Goal: Information Seeking & Learning: Learn about a topic

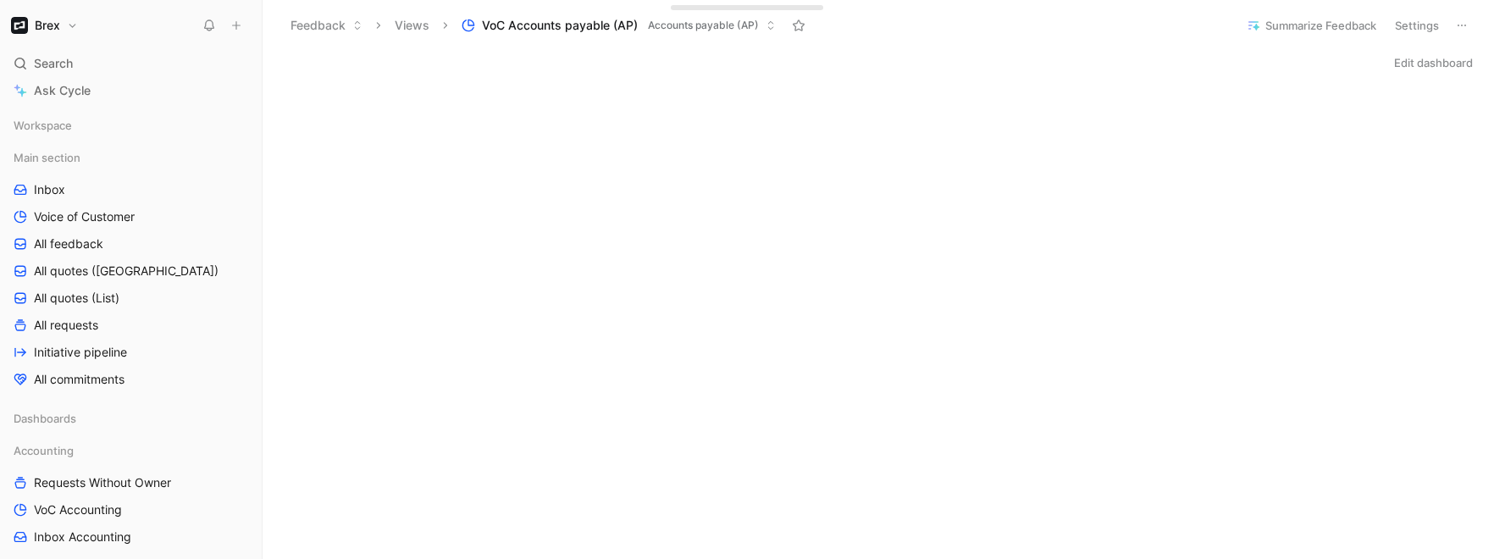
click at [233, 15] on button at bounding box center [236, 26] width 24 height 24
click at [237, 20] on icon at bounding box center [236, 25] width 12 height 12
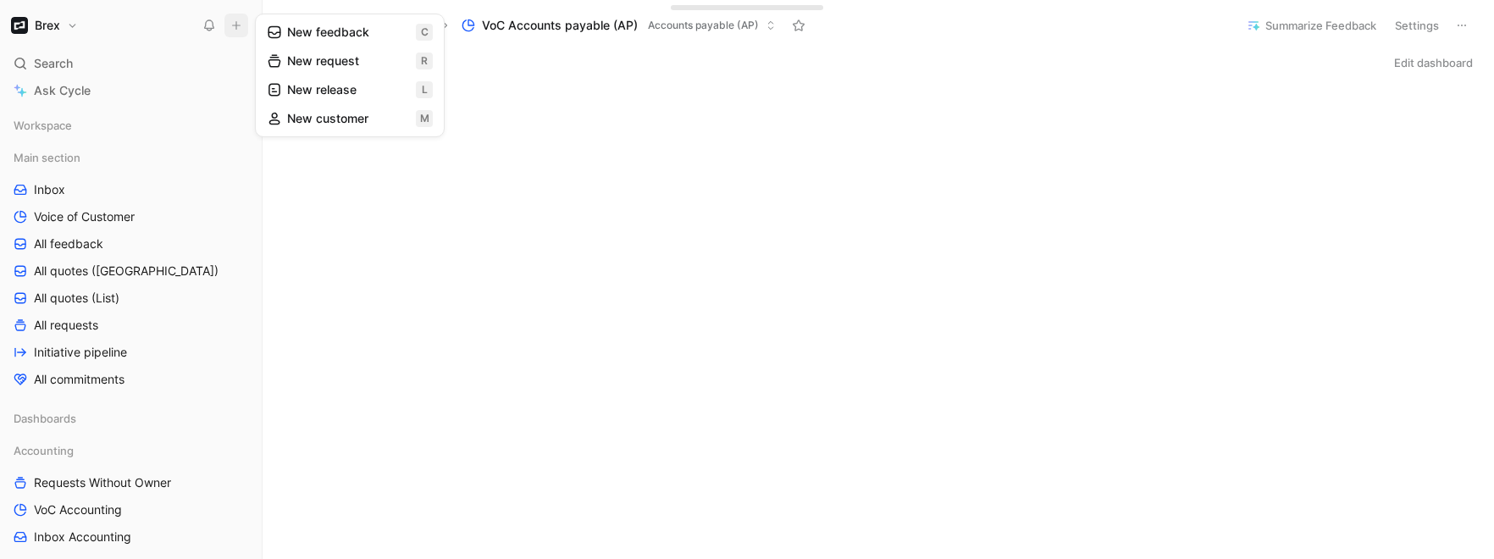
click at [363, 34] on button "New feedback c" at bounding box center [349, 32] width 181 height 29
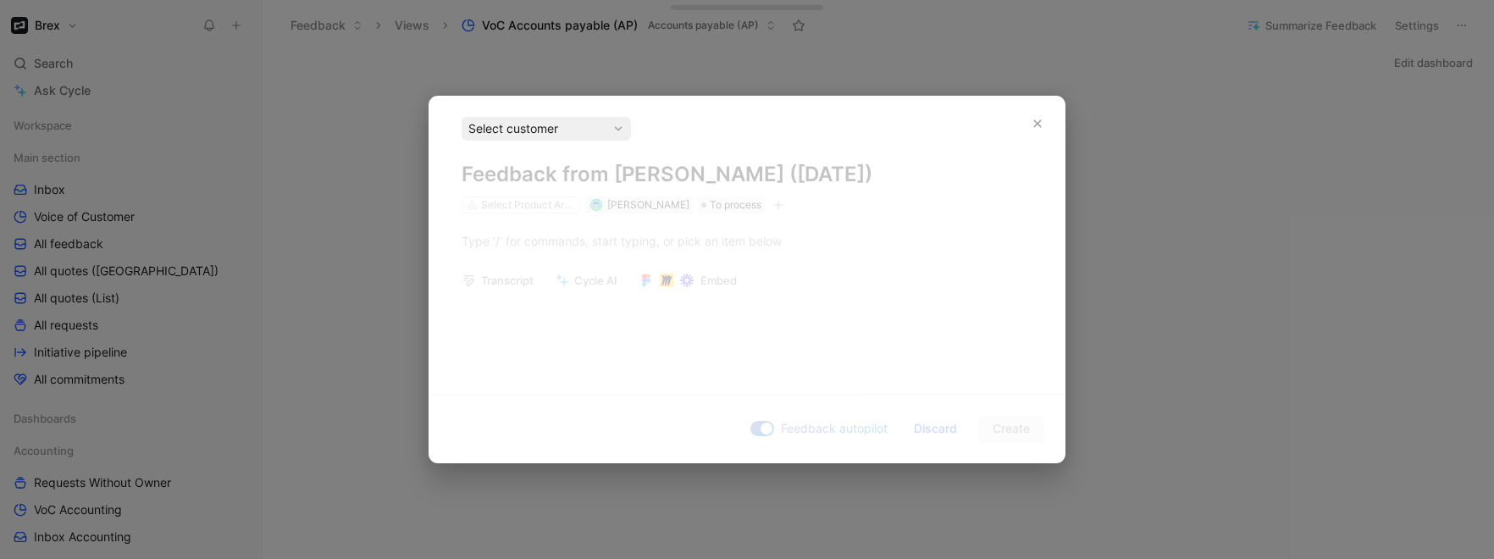
click at [509, 137] on div "Select customer" at bounding box center [546, 129] width 156 height 20
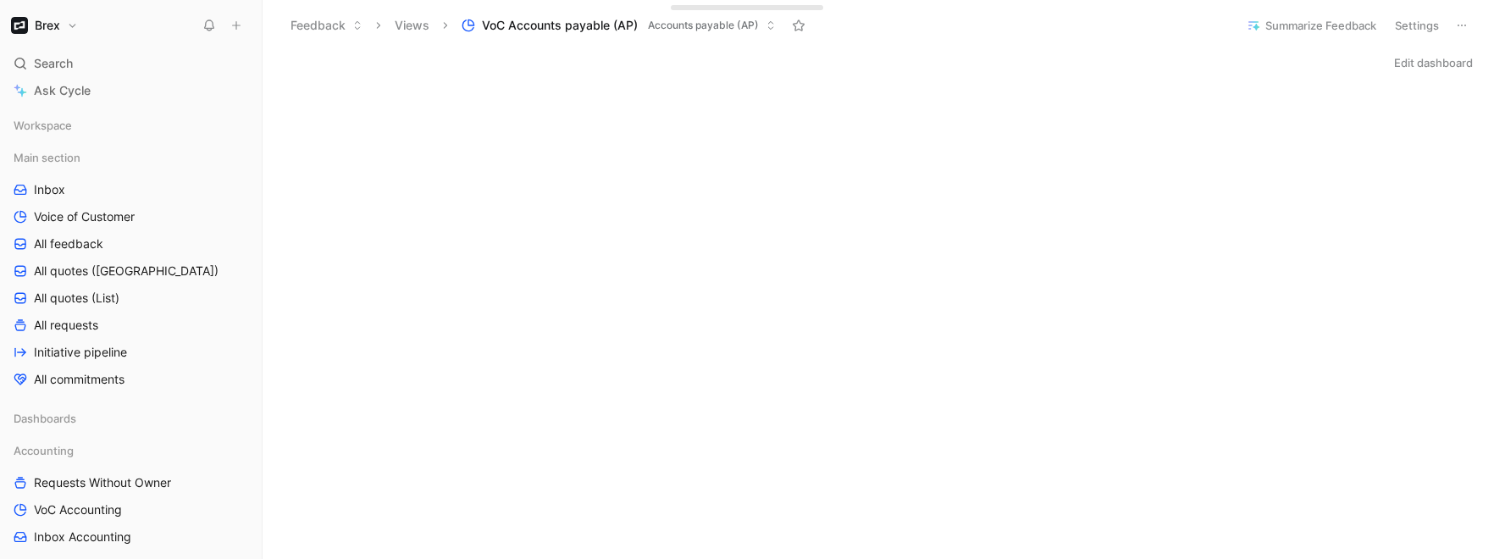
click at [235, 16] on button at bounding box center [236, 26] width 24 height 24
click at [237, 19] on icon at bounding box center [236, 25] width 12 height 12
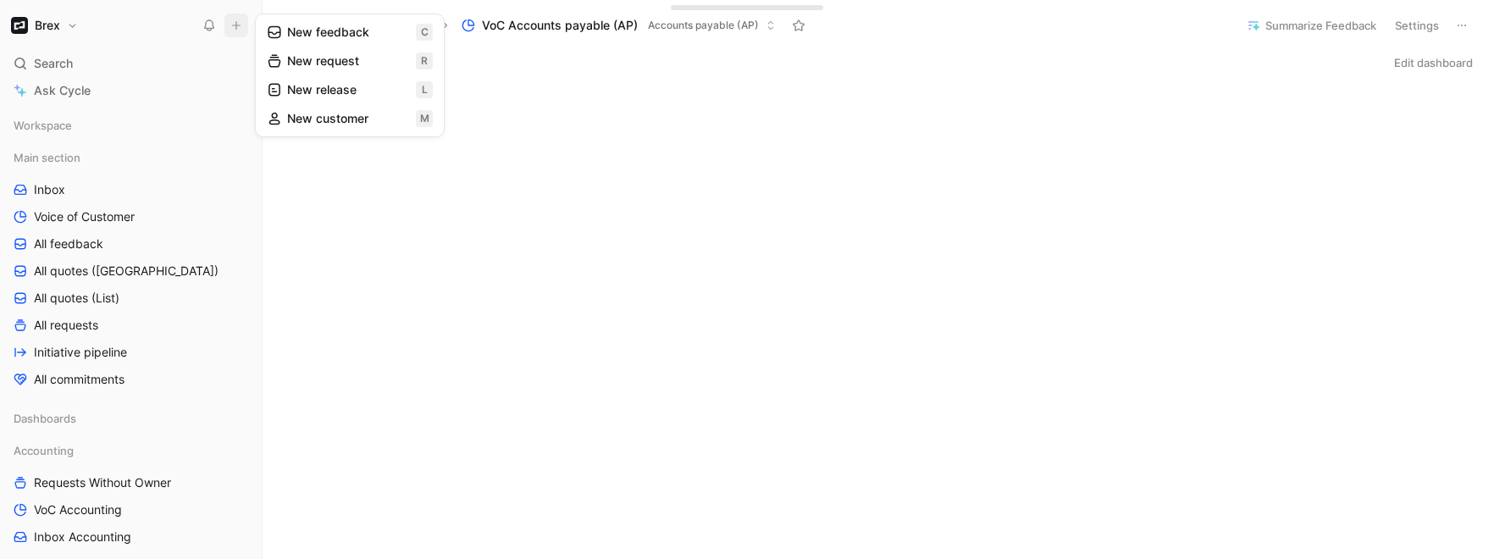
click at [297, 63] on button "New request r" at bounding box center [349, 61] width 181 height 29
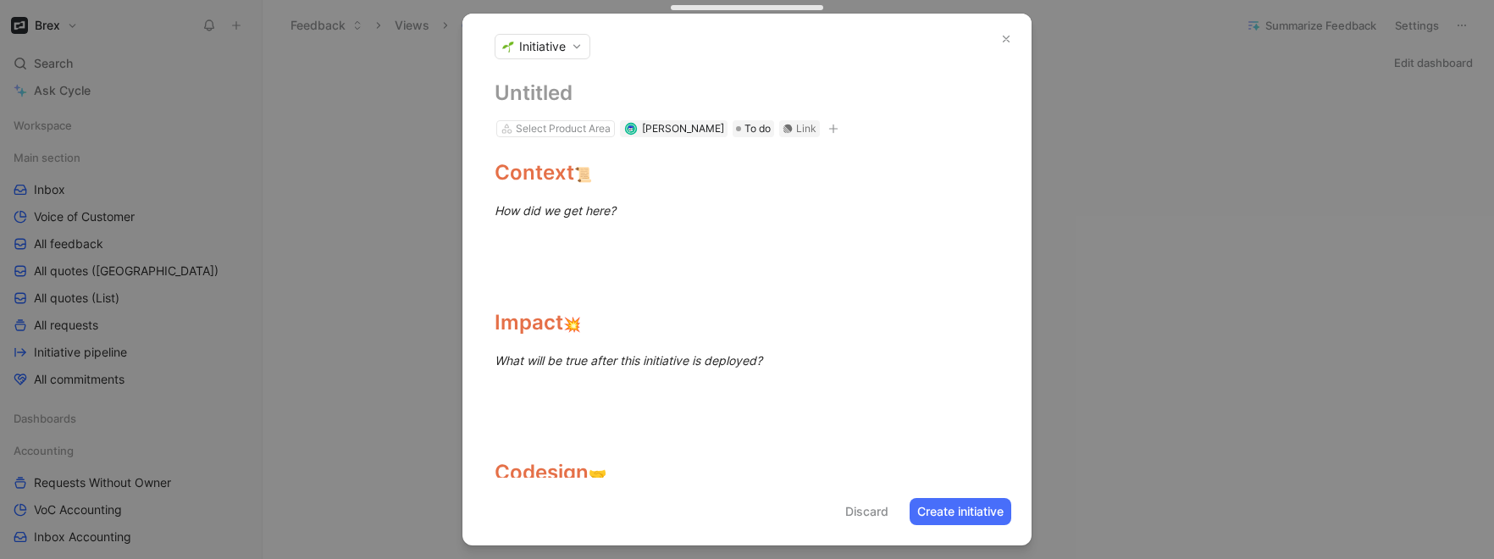
click at [542, 52] on span "Initiative" at bounding box center [542, 46] width 47 height 17
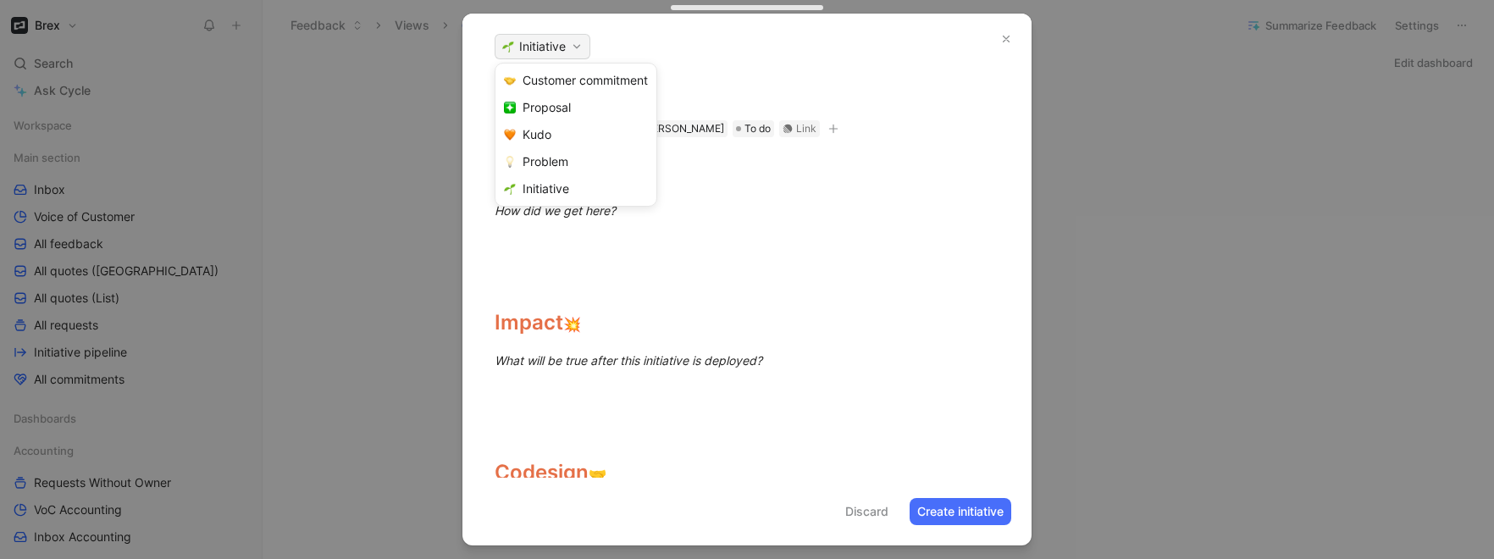
click at [703, 48] on div at bounding box center [747, 279] width 1494 height 559
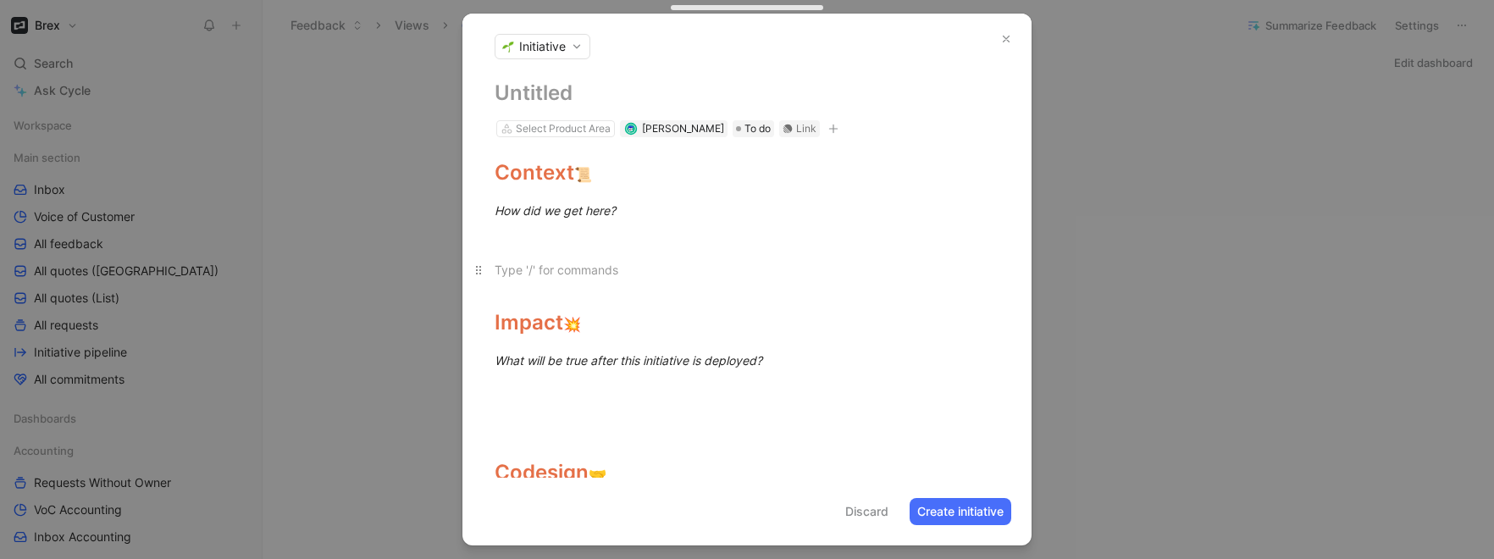
click at [646, 280] on p at bounding box center [747, 270] width 569 height 28
click at [640, 239] on div at bounding box center [747, 240] width 505 height 18
click at [627, 264] on div at bounding box center [747, 270] width 505 height 18
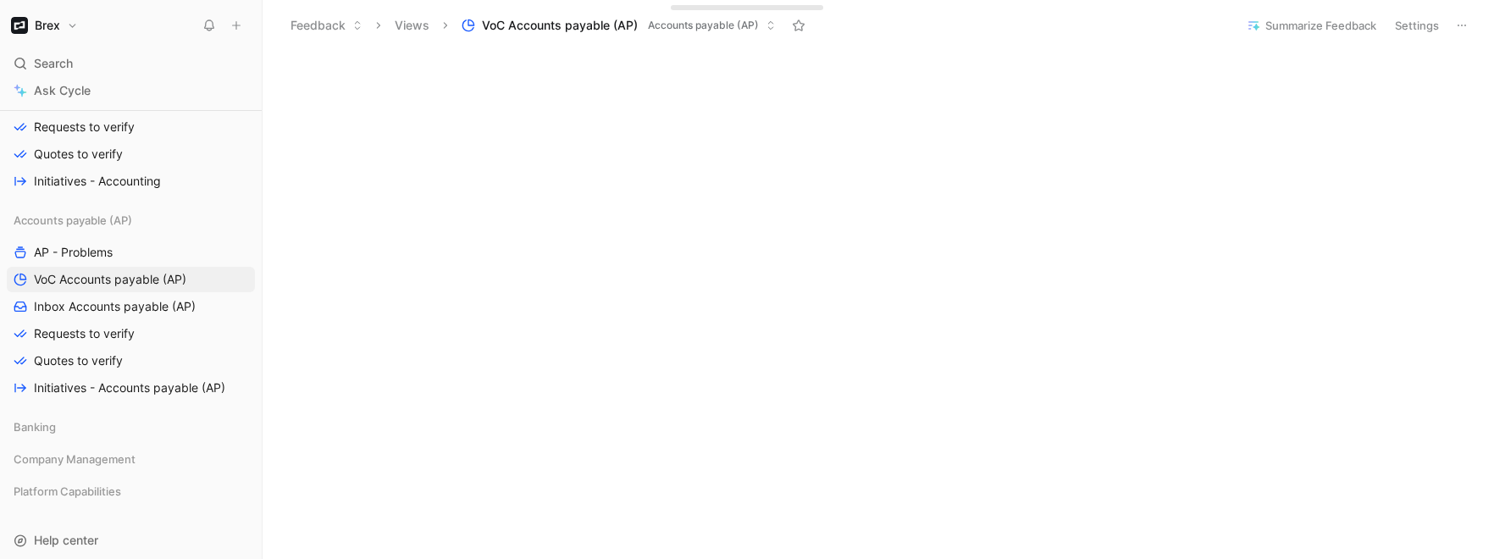
scroll to position [474, 0]
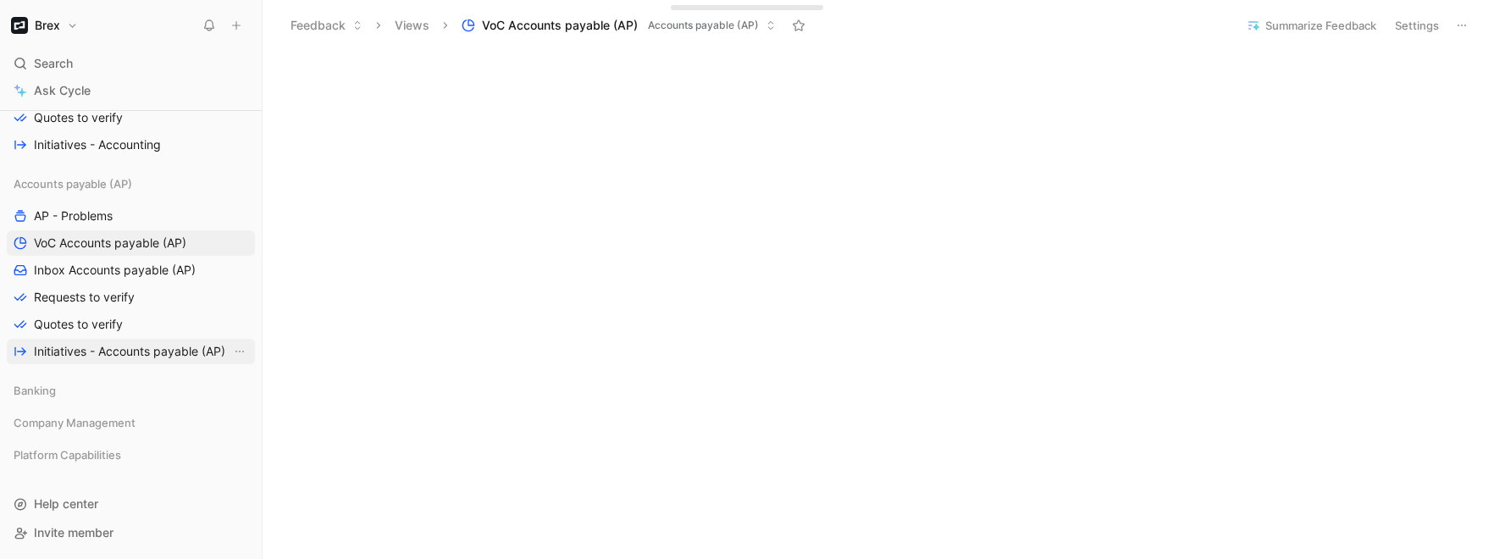
click at [126, 353] on span "Initiatives - Accounts payable (AP)" at bounding box center [129, 351] width 191 height 17
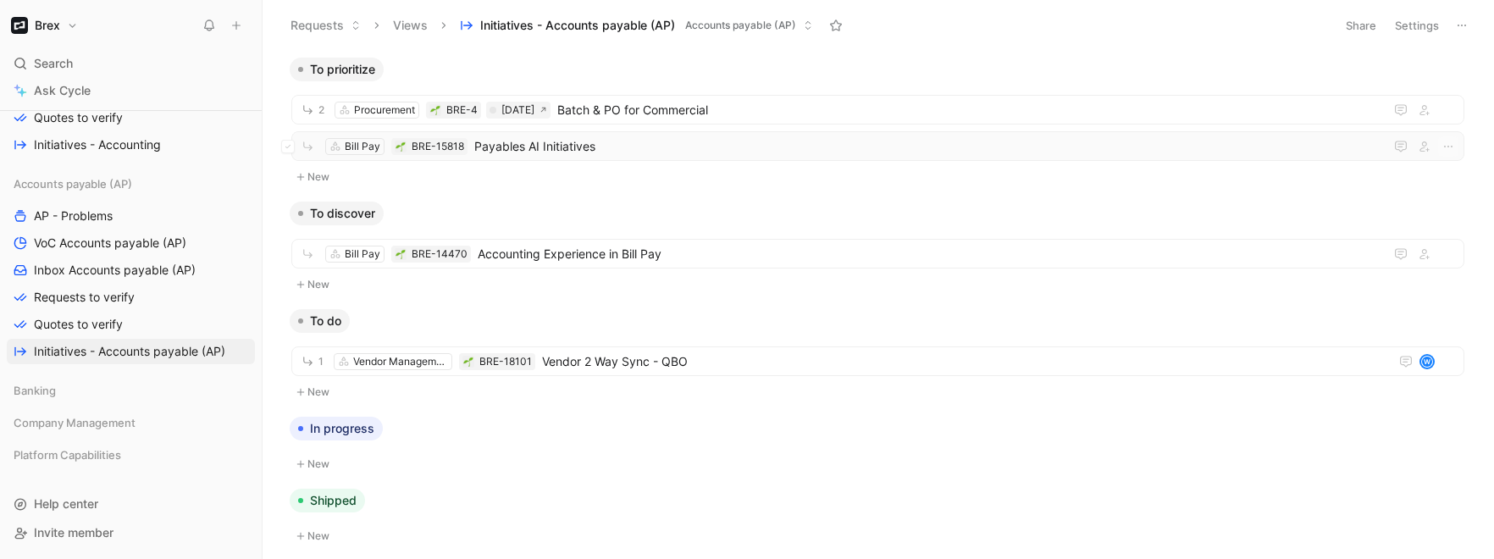
click at [816, 153] on span "Payables AI Initiatives" at bounding box center [925, 146] width 903 height 20
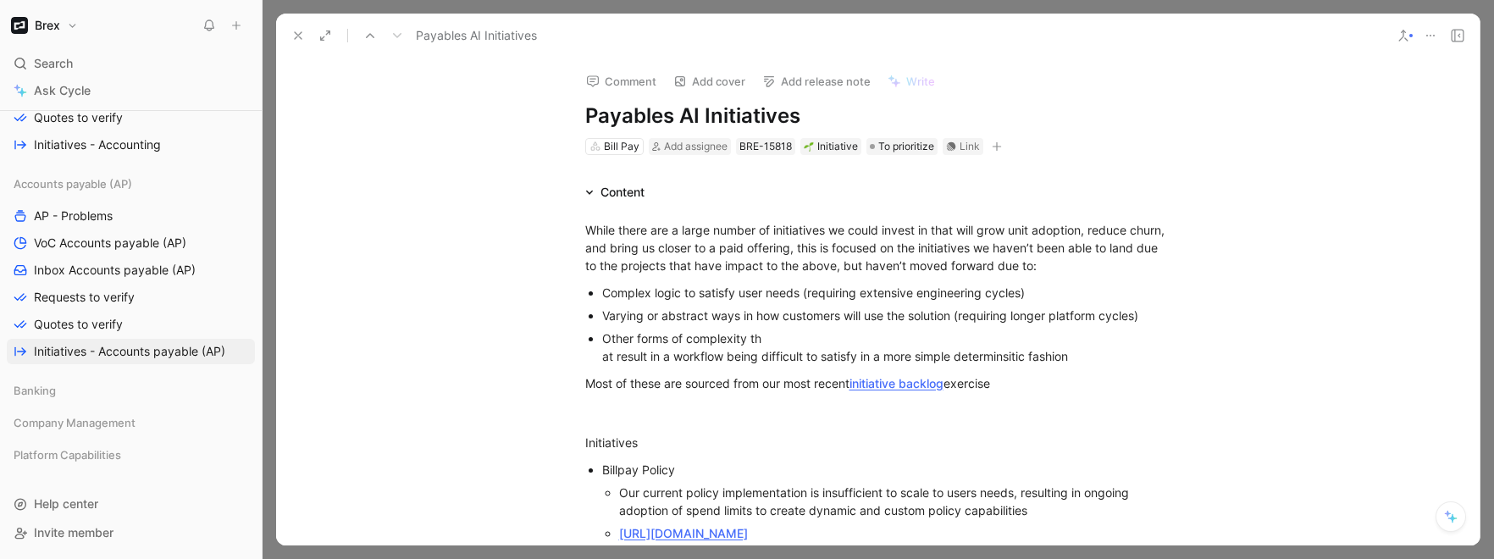
click at [857, 288] on div "Complex logic to satisfy user needs (requiring extensive engineering cycles)" at bounding box center [886, 293] width 569 height 18
drag, startPoint x: 838, startPoint y: 277, endPoint x: 856, endPoint y: 289, distance: 22.1
click at [669, 281] on p "Complex logic to satisfy user needs (requiring extensive engineering cycles)" at bounding box center [886, 292] width 569 height 23
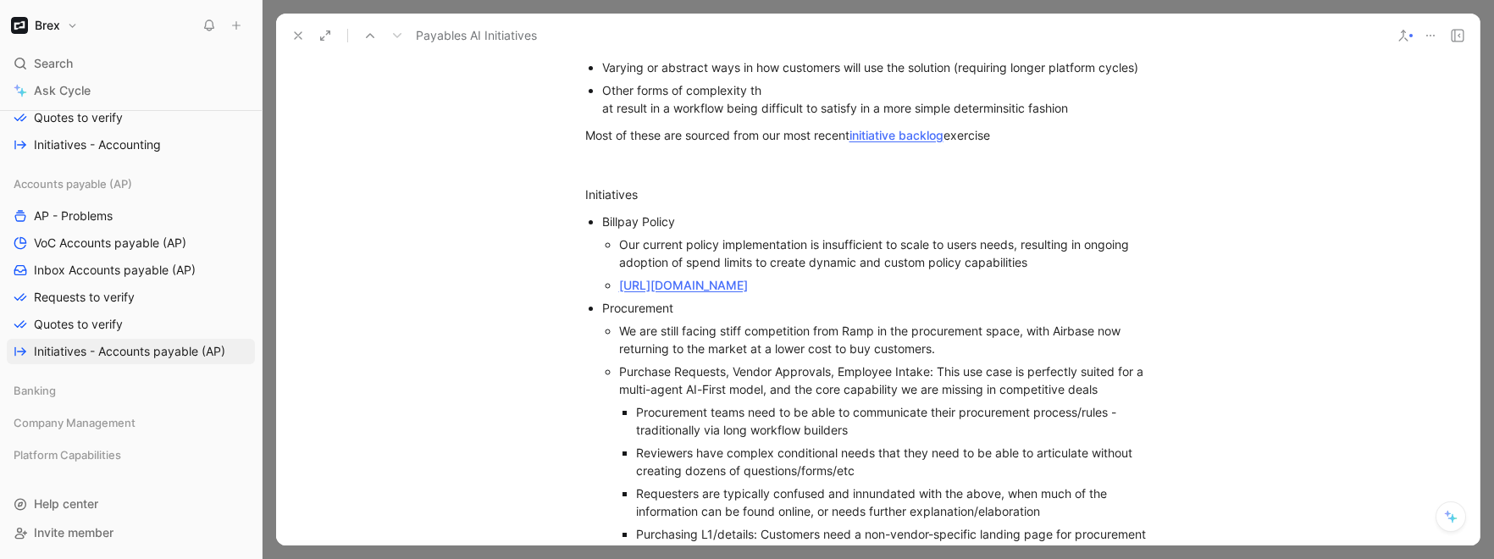
scroll to position [242, 0]
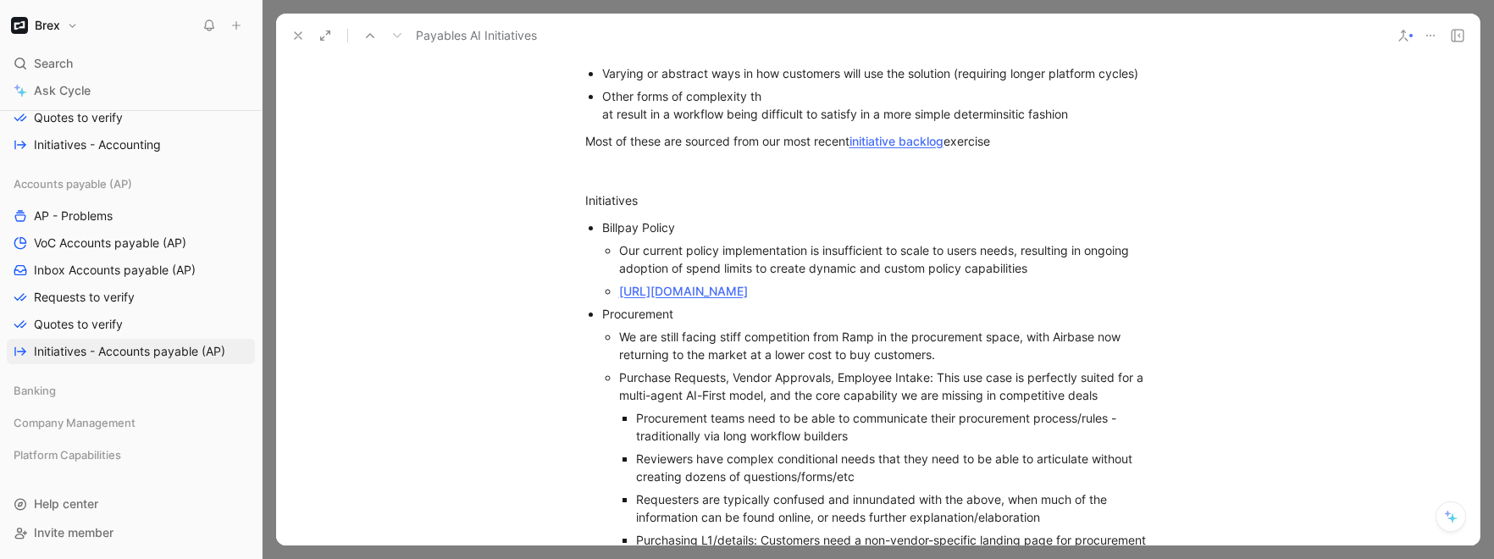
click at [784, 89] on div "Other forms of complexity th at result in a workflow being difficult to satisfy…" at bounding box center [886, 105] width 569 height 36
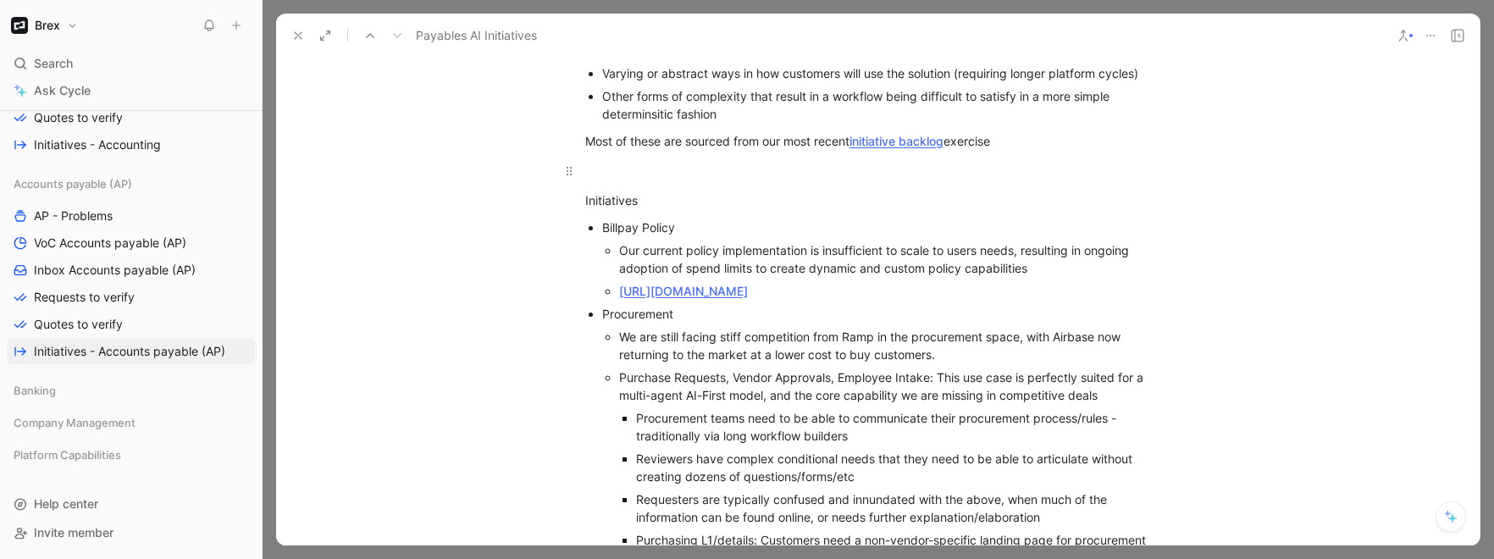
click at [690, 165] on div at bounding box center [878, 171] width 586 height 18
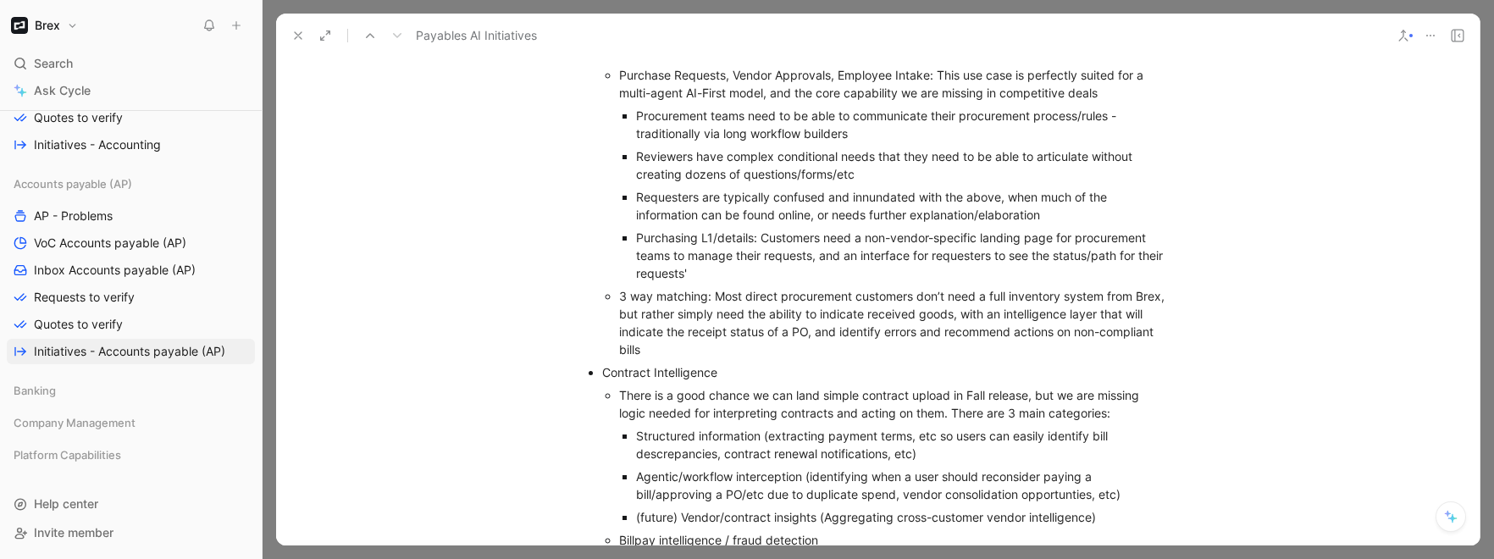
scroll to position [585, 0]
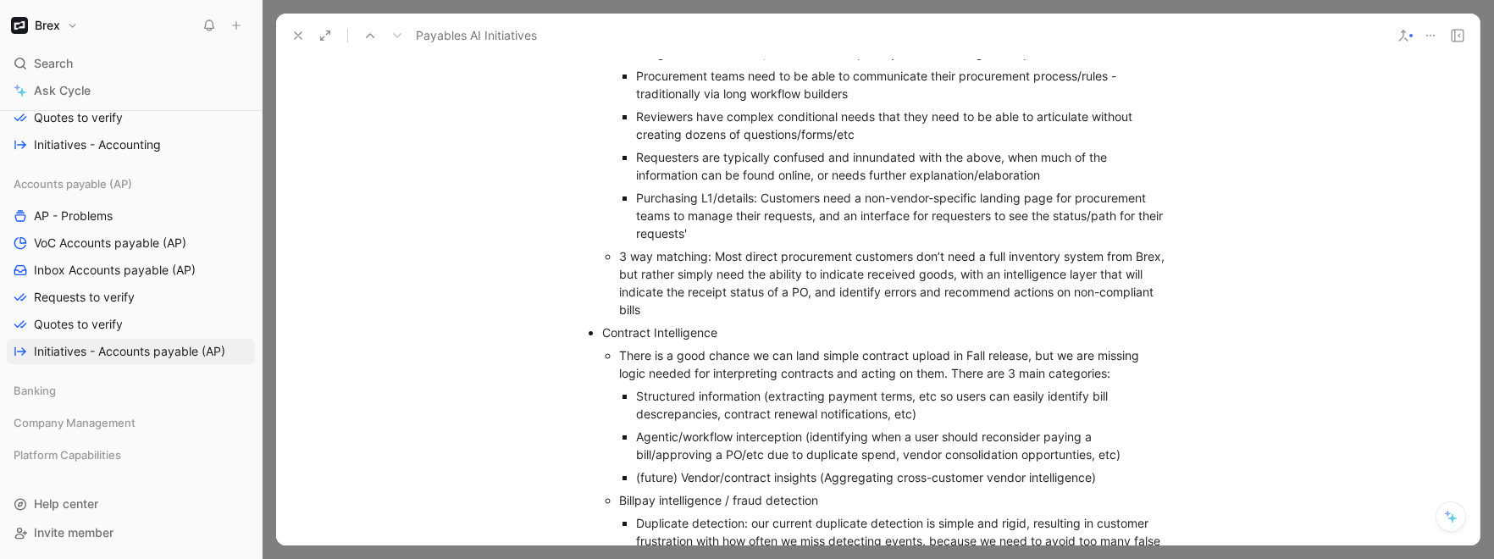
click at [762, 184] on div "Requesters are typically confused and innundated with the above, when much of t…" at bounding box center [903, 166] width 535 height 36
click at [718, 210] on div "Purchasing L1/details: Customers need a non-vendor-specific landing page for pr…" at bounding box center [903, 215] width 535 height 53
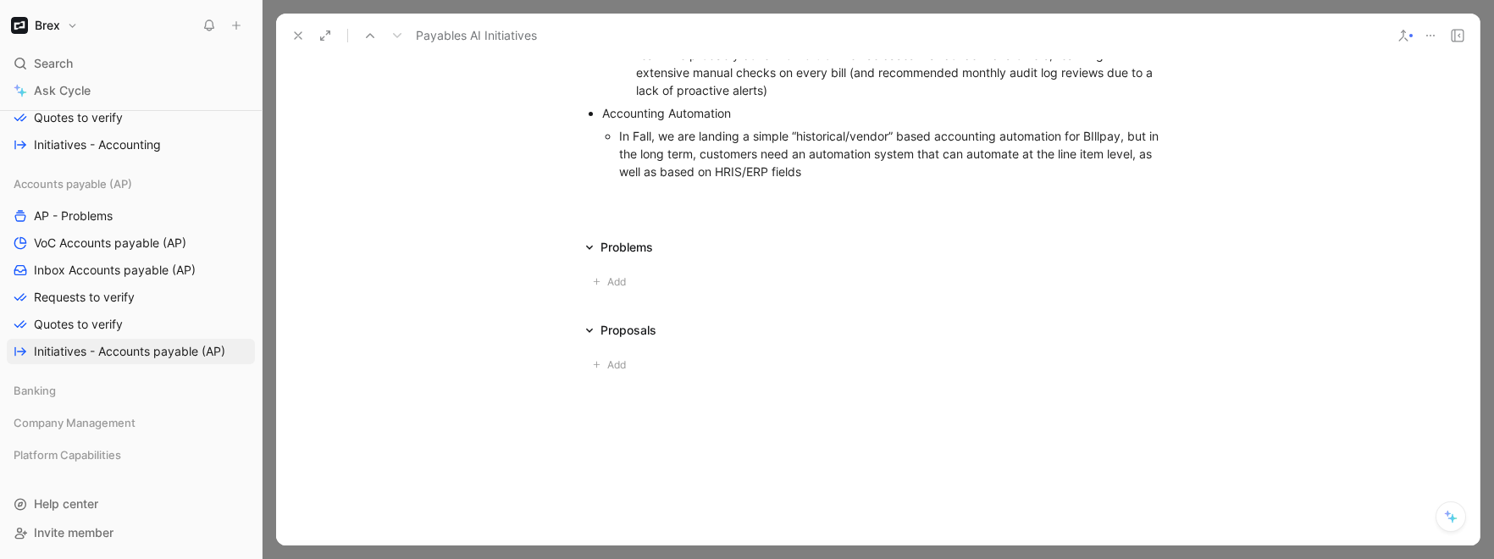
click at [718, 210] on div at bounding box center [878, 207] width 1204 height 20
